Goal: Task Accomplishment & Management: Complete application form

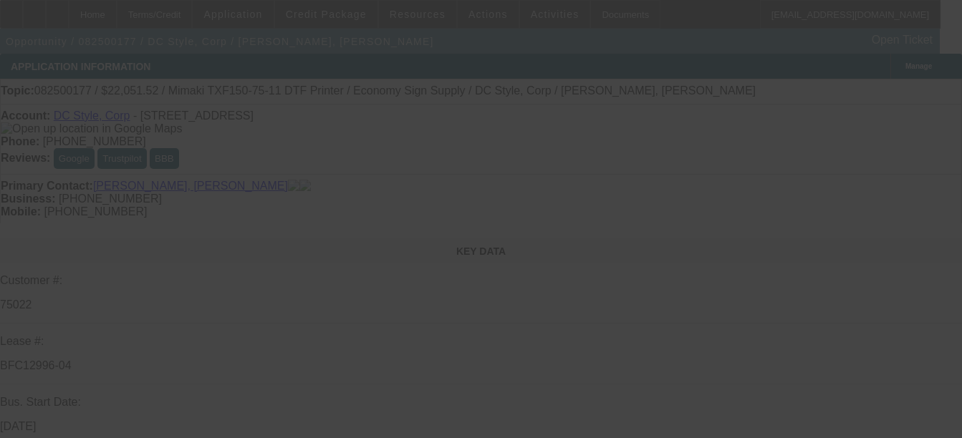
select select "0"
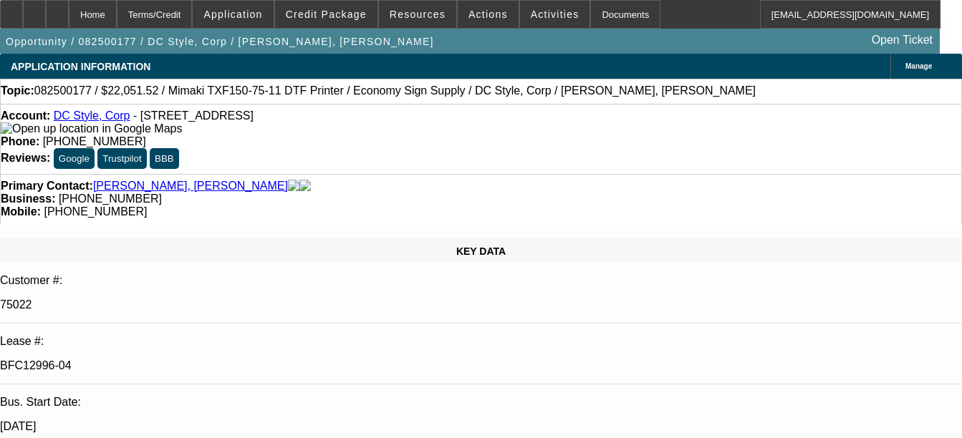
select select "0"
select select "6"
select select "0"
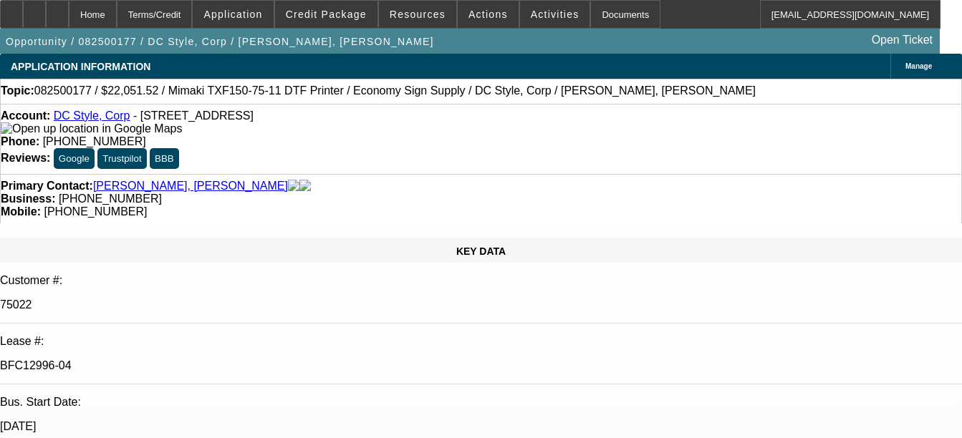
select select "0"
select select "6"
select select "0"
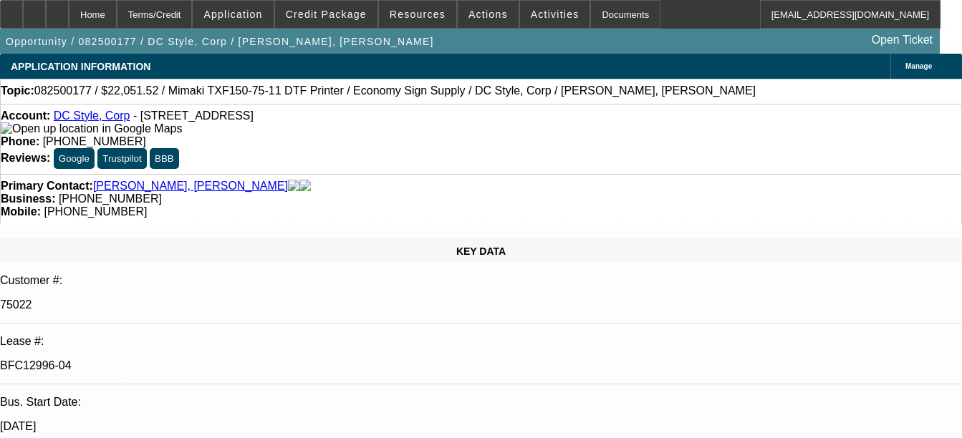
select select "6"
select select "0"
select select "6"
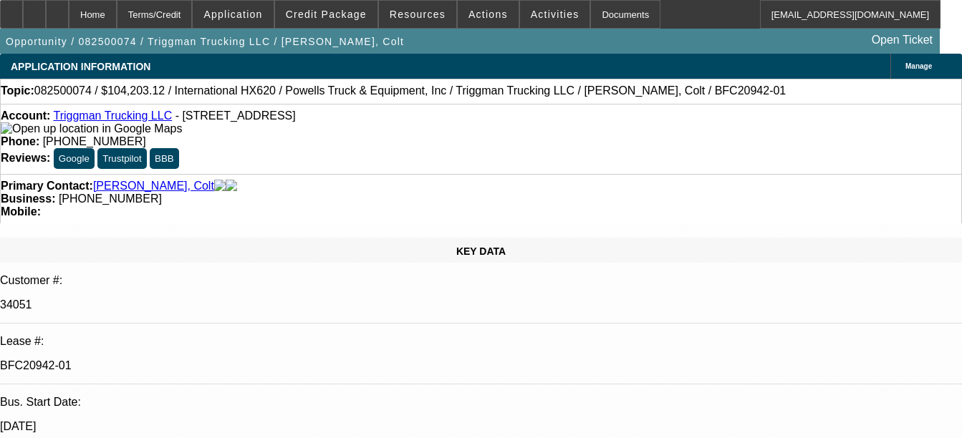
select select "0"
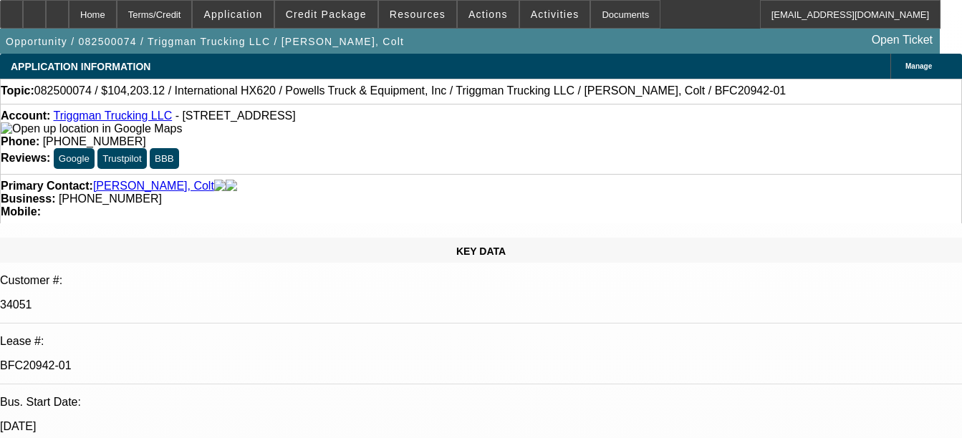
select select "0.1"
select select "0"
select select "0.1"
select select "0"
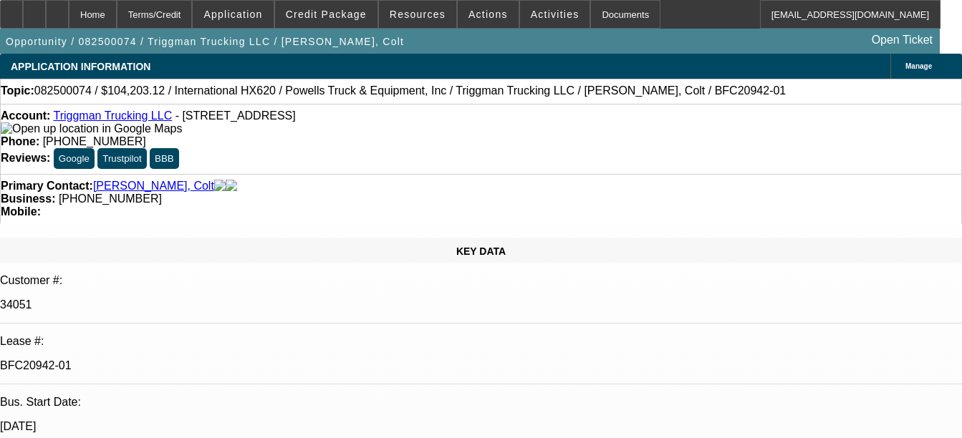
select select "0"
select select "0.1"
select select "1"
select select "2"
select select "6"
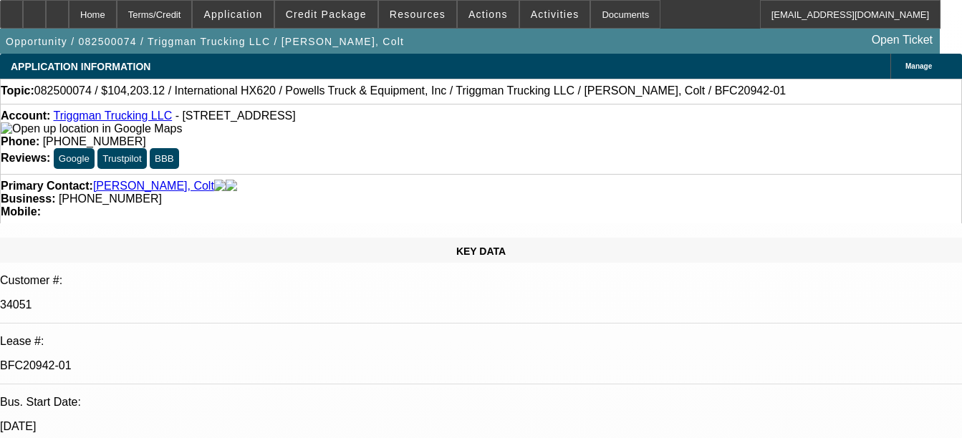
select select "1"
select select "2"
select select "4"
select select "1"
select select "2"
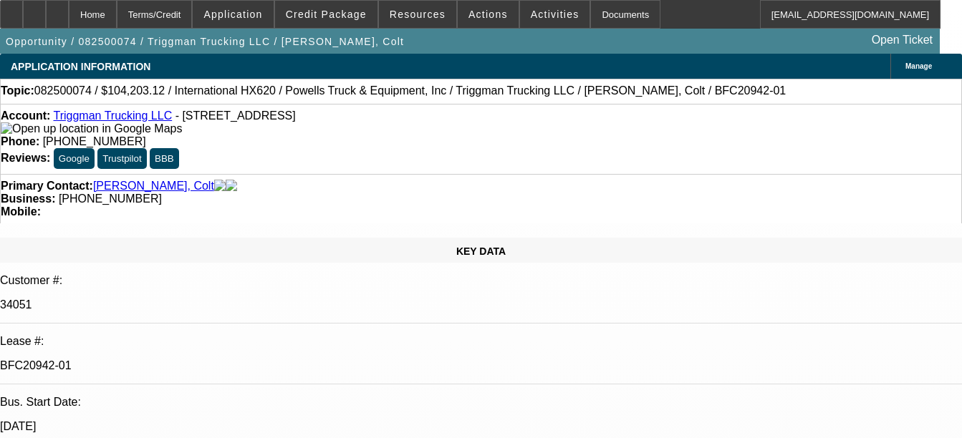
select select "4"
select select "1"
select select "2"
select select "4"
click at [590, 19] on div "Documents" at bounding box center [625, 14] width 70 height 29
